Goal: Check status: Check status

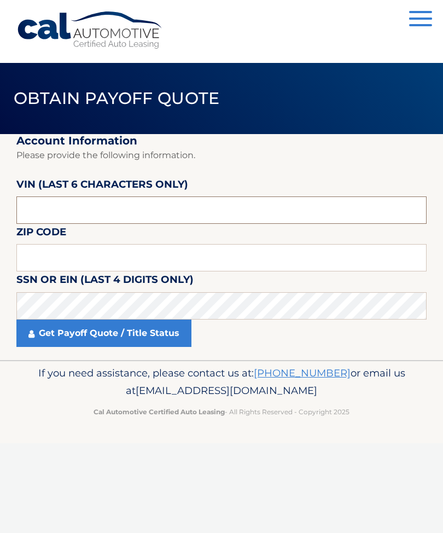
click at [45, 207] on input "text" at bounding box center [221, 209] width 410 height 27
type input "593938"
click at [51, 249] on input "text" at bounding box center [221, 257] width 410 height 27
type input "07730"
click at [69, 326] on link "Get Payoff Quote / Title Status" at bounding box center [103, 332] width 175 height 27
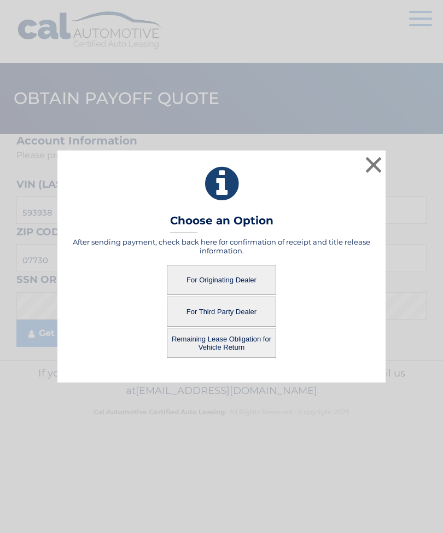
click at [244, 279] on button "For Originating Dealer" at bounding box center [221, 280] width 109 height 30
click at [234, 279] on button "For Originating Dealer" at bounding box center [221, 280] width 109 height 30
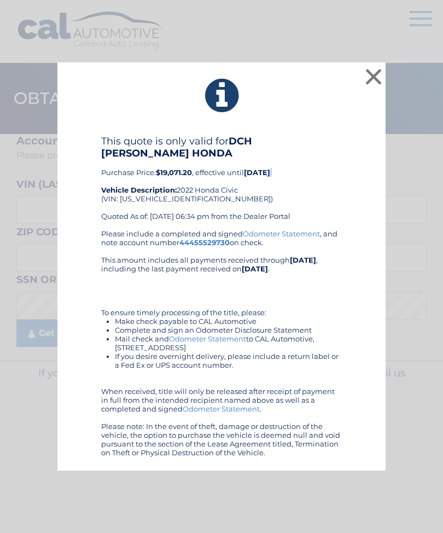
click at [170, 169] on b "$19,071.20" at bounding box center [174, 172] width 36 height 9
copy b "19,071.20"
